Goal: Download file/media

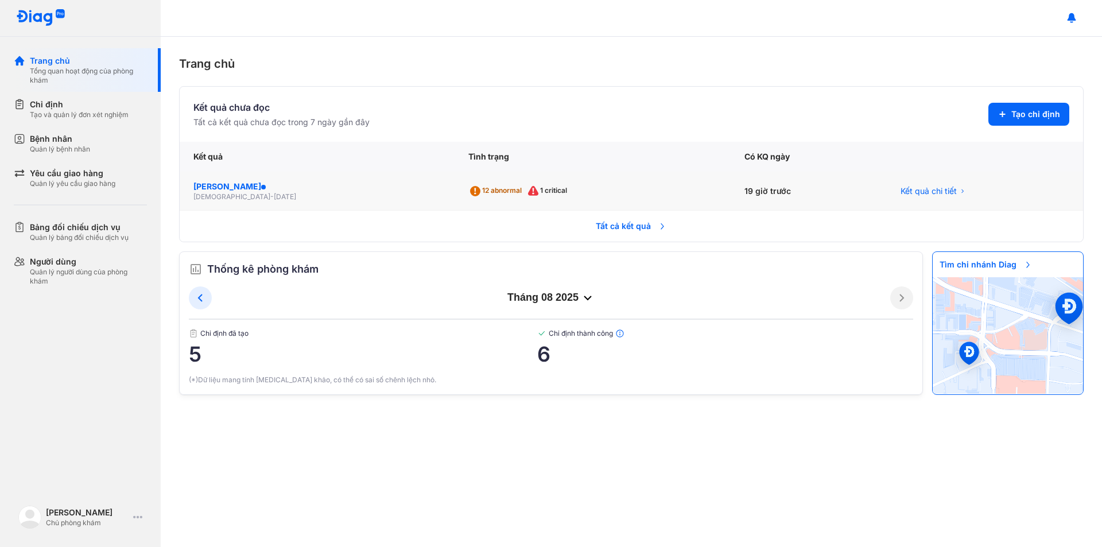
click at [259, 191] on div "[PERSON_NAME]" at bounding box center [316, 186] width 247 height 11
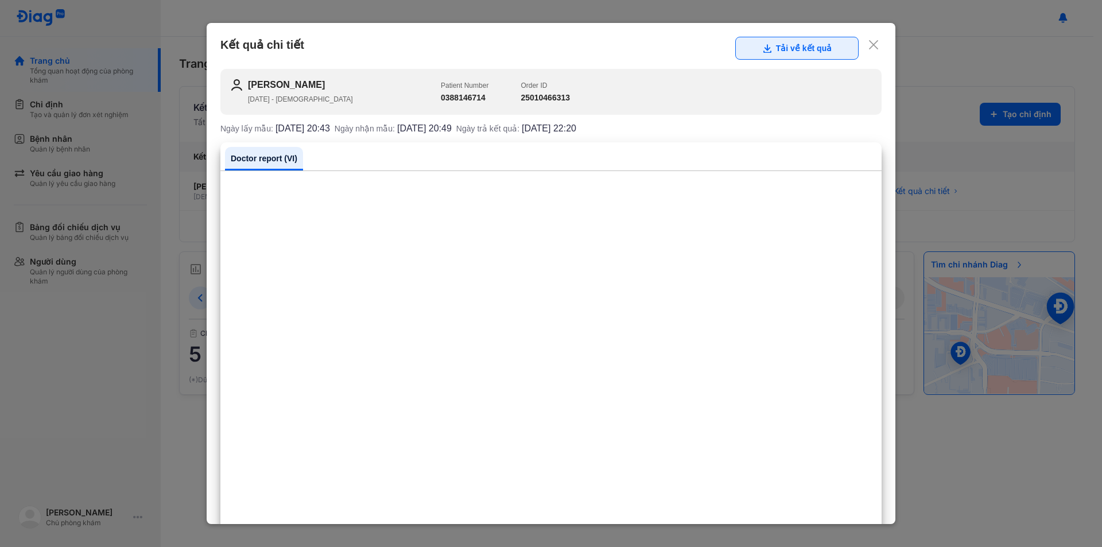
click at [818, 47] on button "Tải về kết quả" at bounding box center [796, 48] width 123 height 23
click at [868, 43] on icon at bounding box center [873, 44] width 11 height 11
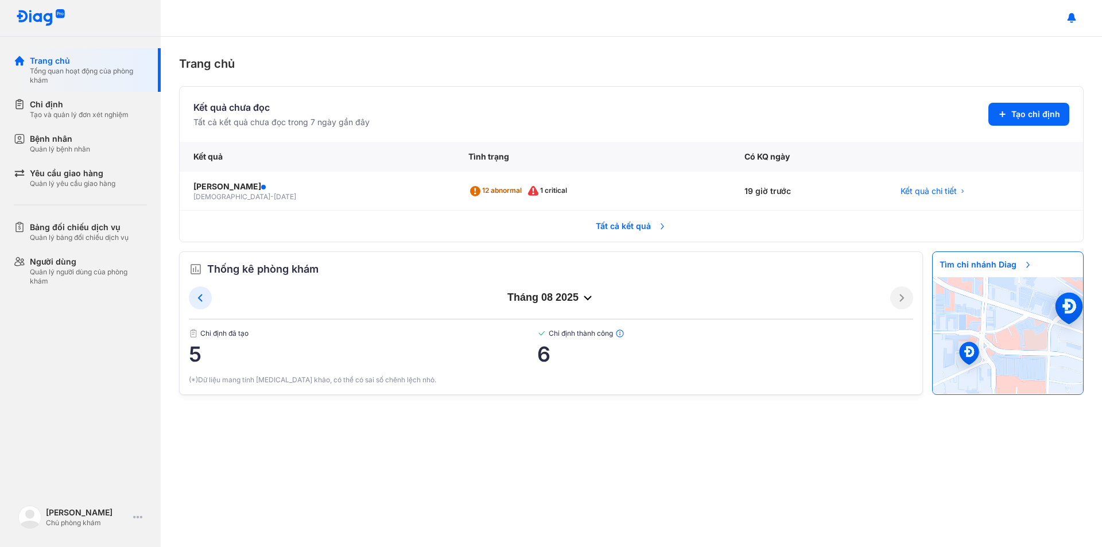
click at [616, 222] on span "Tất cả kết quả" at bounding box center [631, 225] width 85 height 25
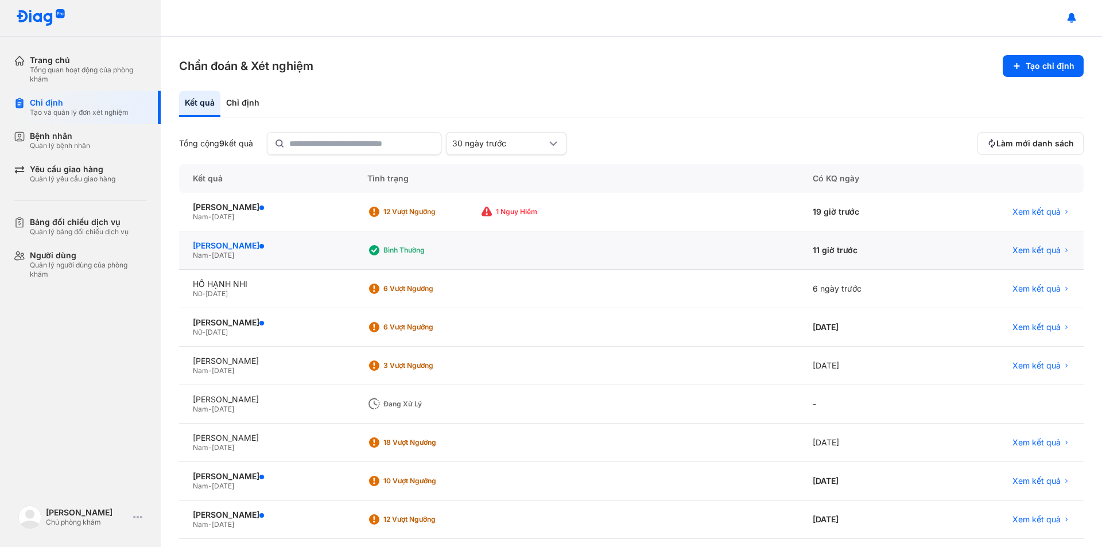
click at [264, 247] on div "NGUYỄN HỮU THANH" at bounding box center [266, 245] width 147 height 10
